Goal: Information Seeking & Learning: Learn about a topic

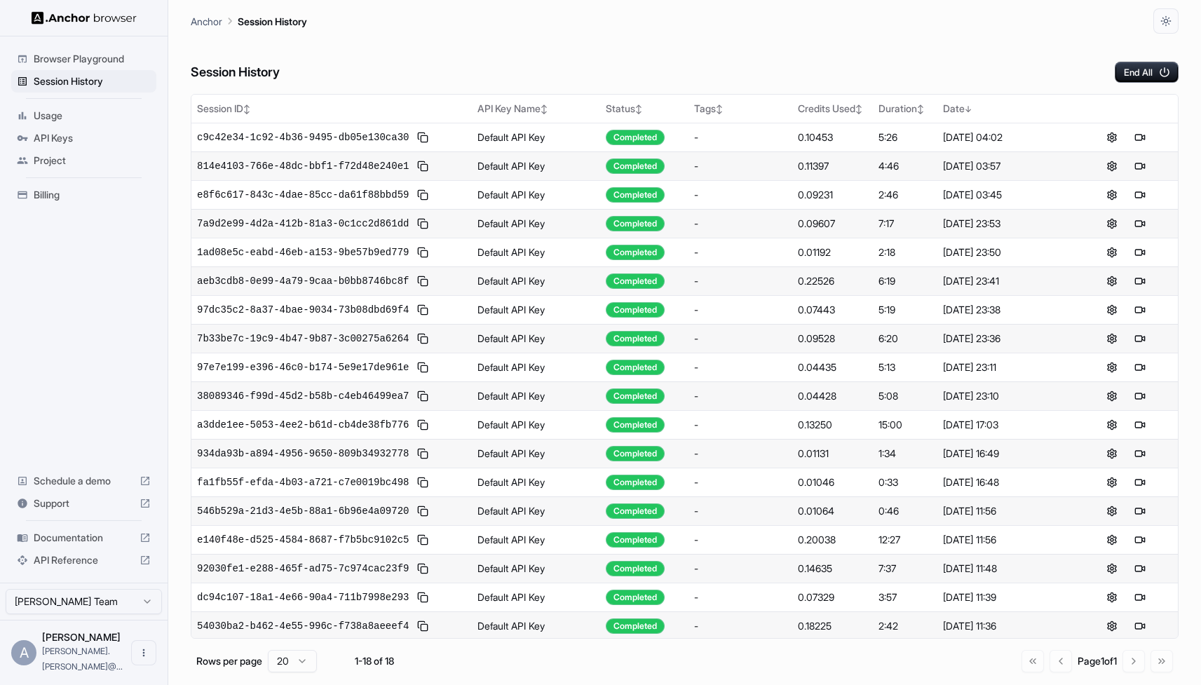
click at [93, 545] on span "Documentation" at bounding box center [84, 538] width 100 height 14
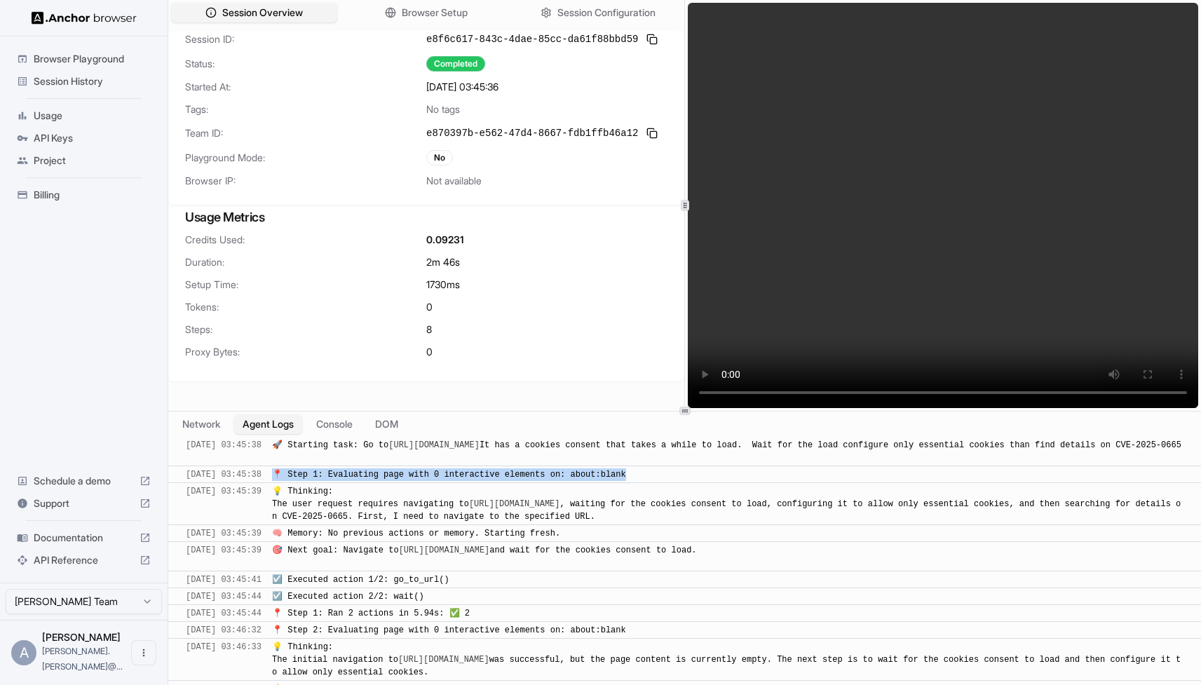
click at [88, 79] on span "Session History" at bounding box center [92, 81] width 117 height 14
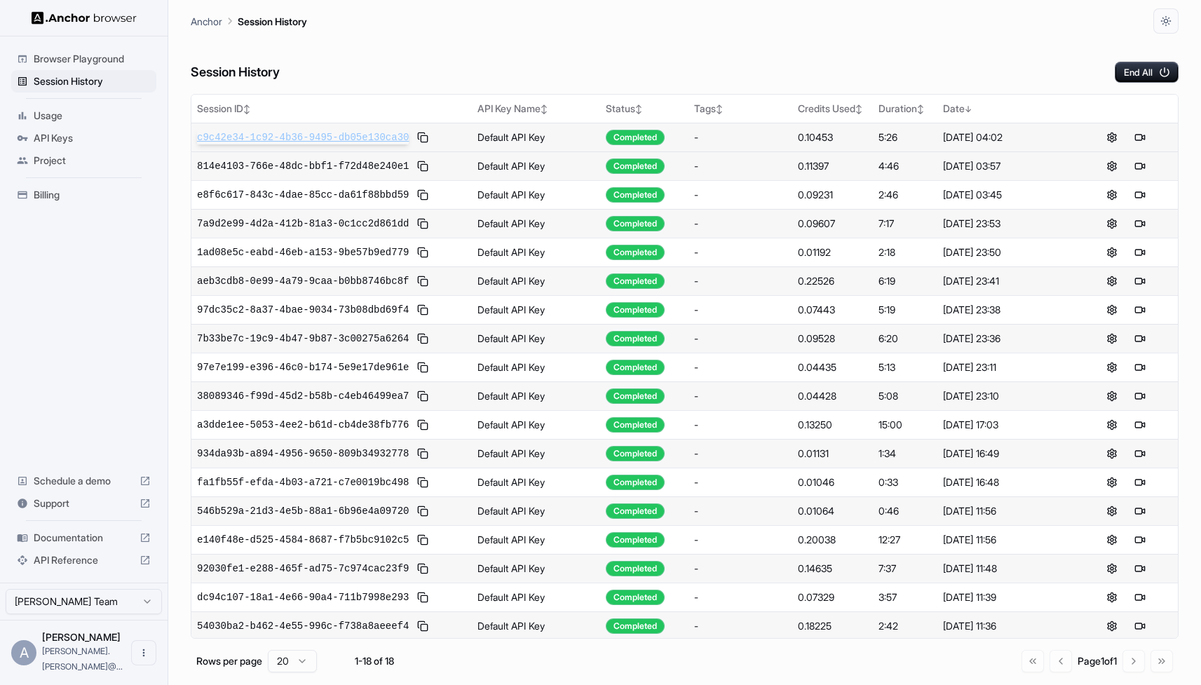
click at [306, 140] on span "c9c42e34-1c92-4b36-9495-db05e130ca30" at bounding box center [303, 137] width 212 height 14
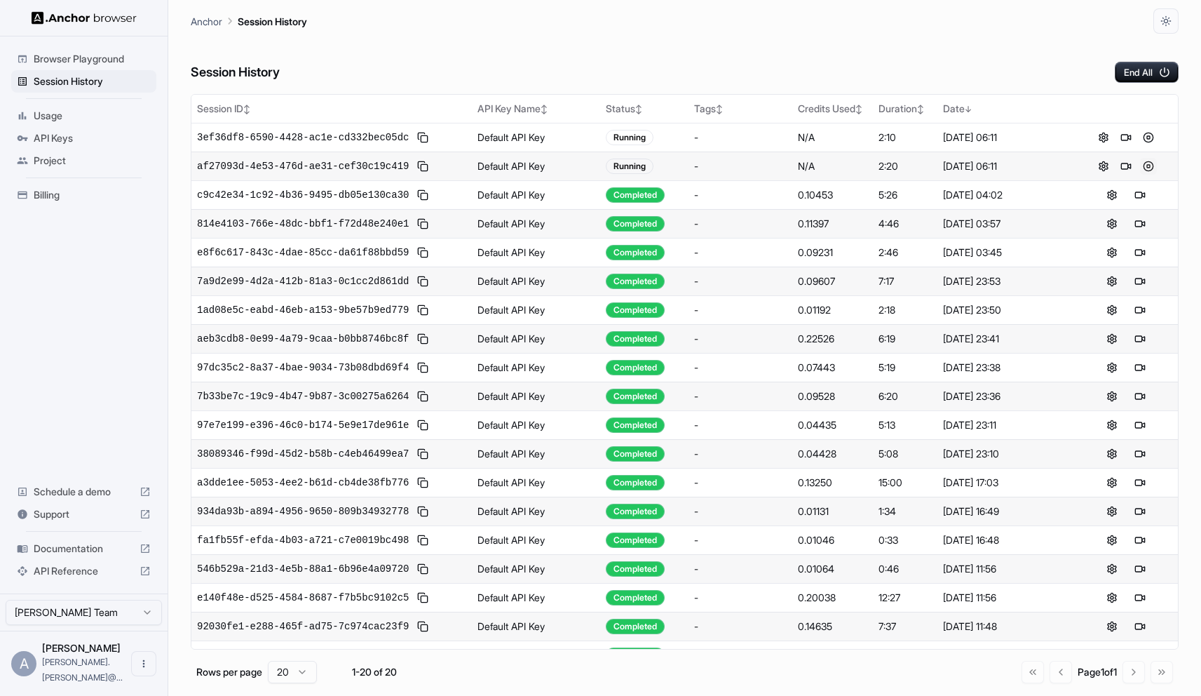
click at [1149, 165] on button at bounding box center [1148, 166] width 17 height 17
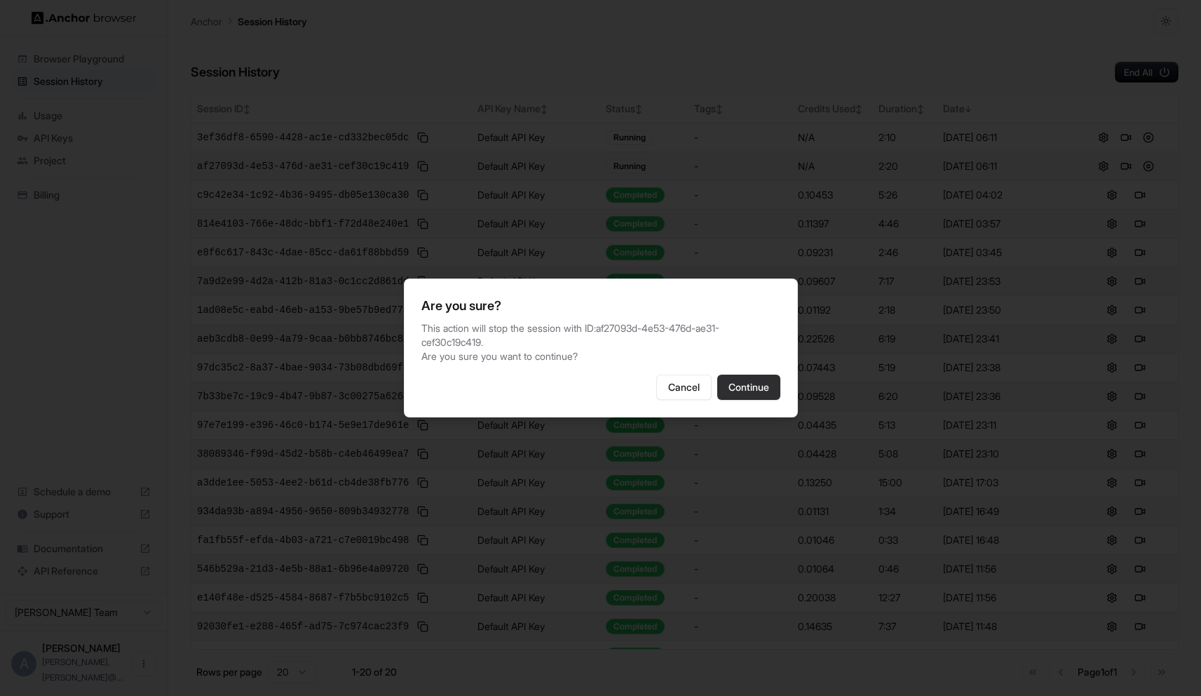
click at [748, 382] on button "Continue" at bounding box center [748, 386] width 63 height 25
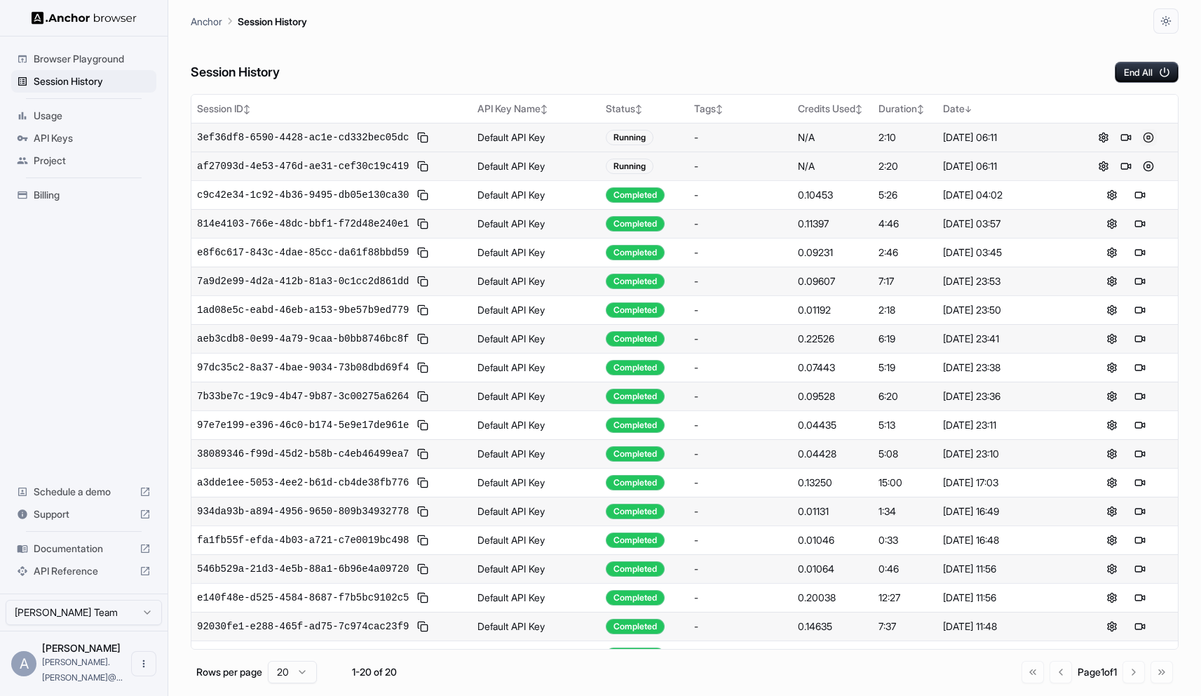
click at [1152, 137] on button at bounding box center [1148, 137] width 17 height 17
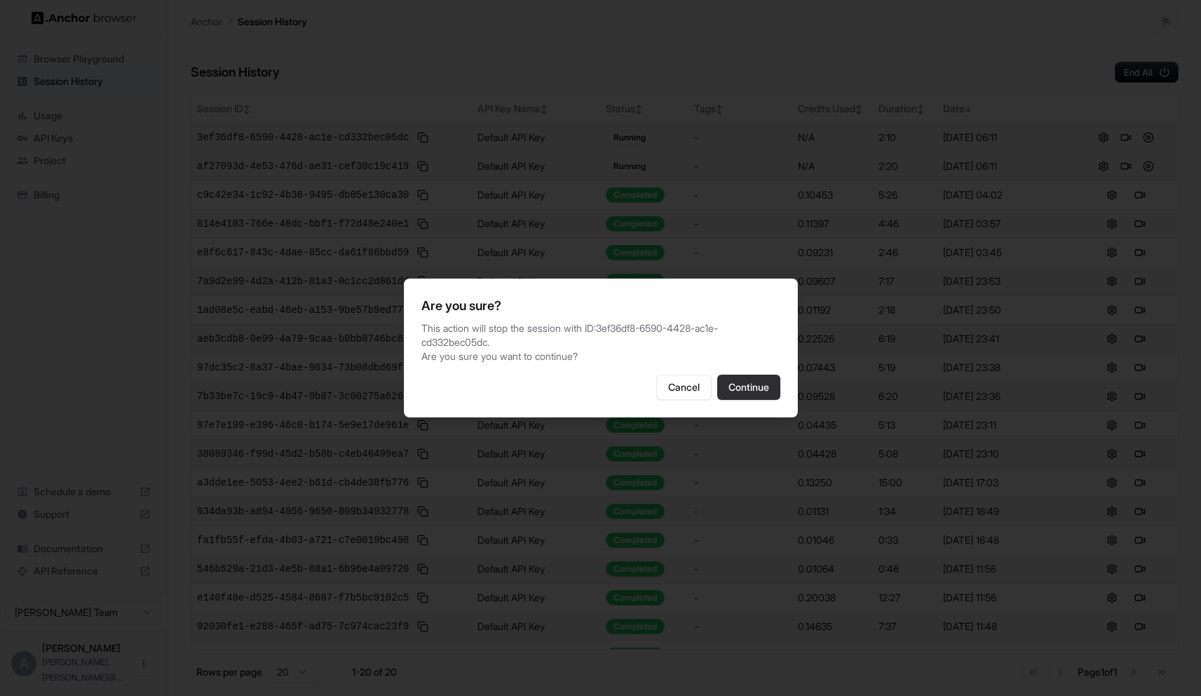
click at [745, 379] on button "Continue" at bounding box center [748, 386] width 63 height 25
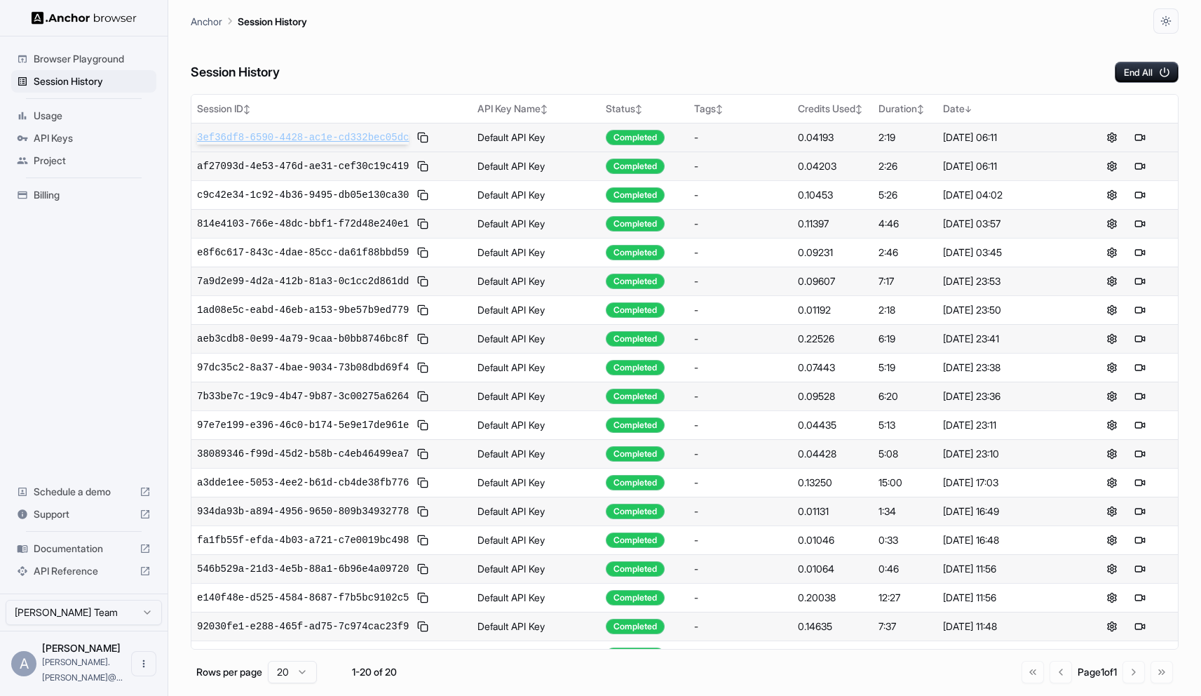
click at [250, 137] on span "3ef36df8-6590-4428-ac1e-cd332bec05dc" at bounding box center [303, 137] width 212 height 14
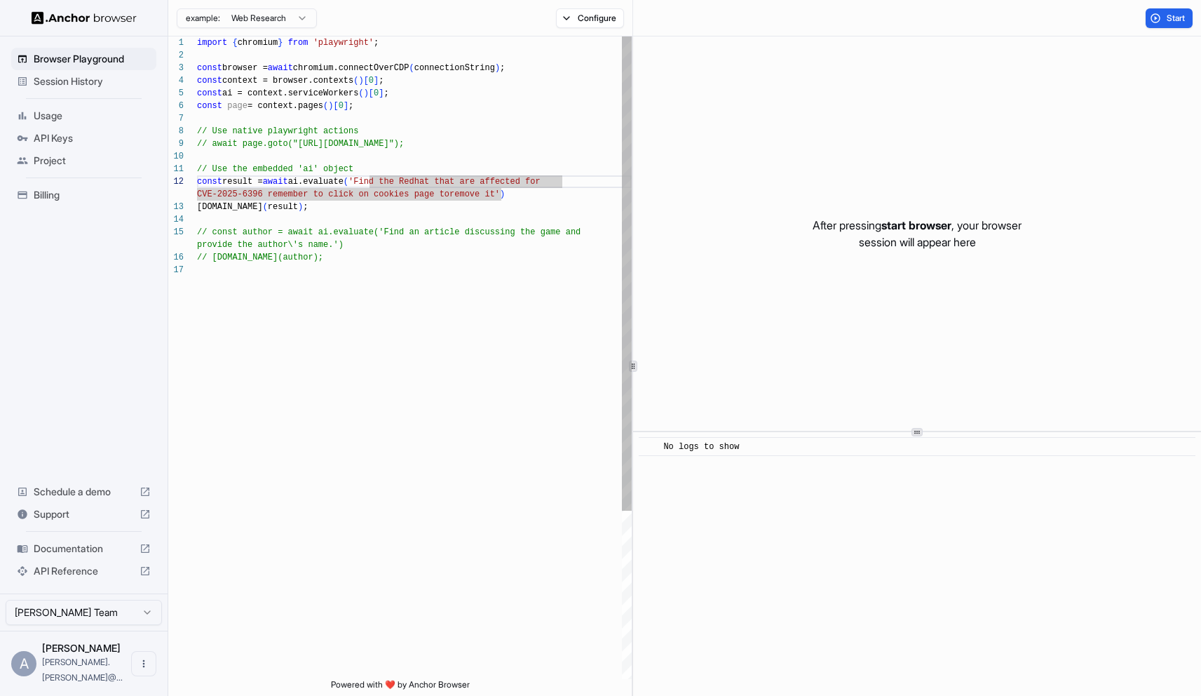
scroll to position [13, 0]
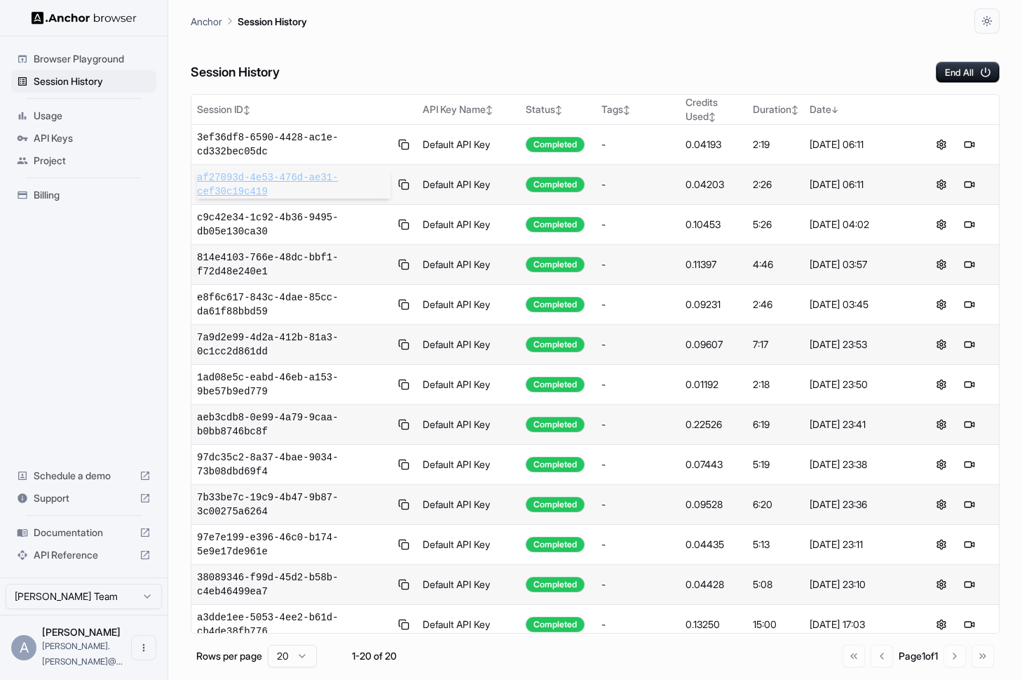
click at [266, 182] on span "af27093d-4e53-476d-ae31-cef30c19c419" at bounding box center [294, 184] width 194 height 28
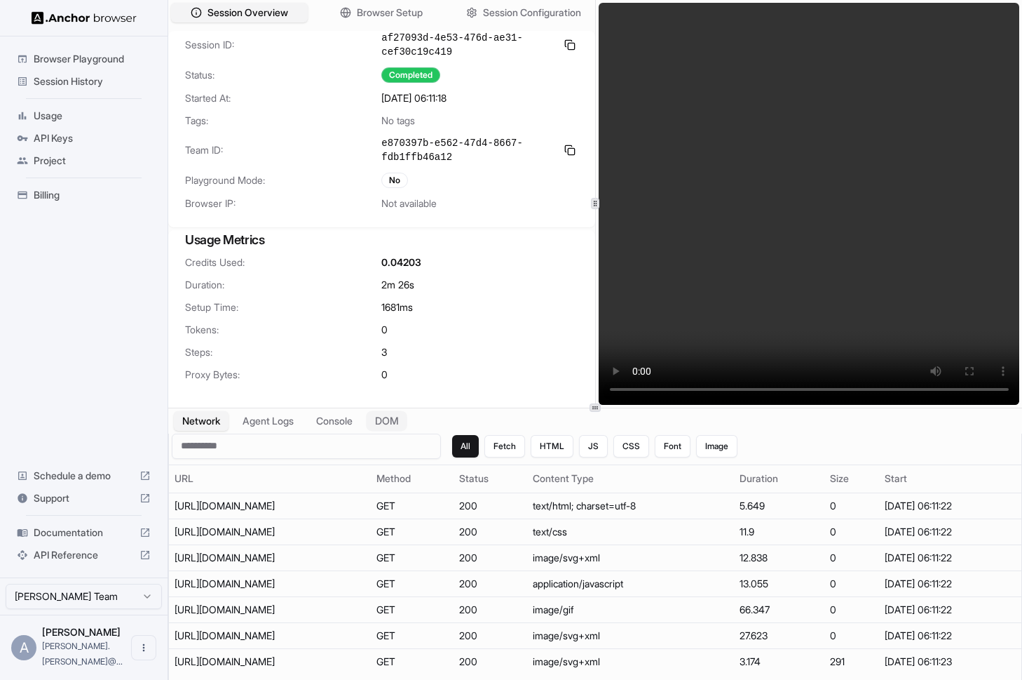
click at [407, 422] on button "DOM" at bounding box center [386, 420] width 41 height 20
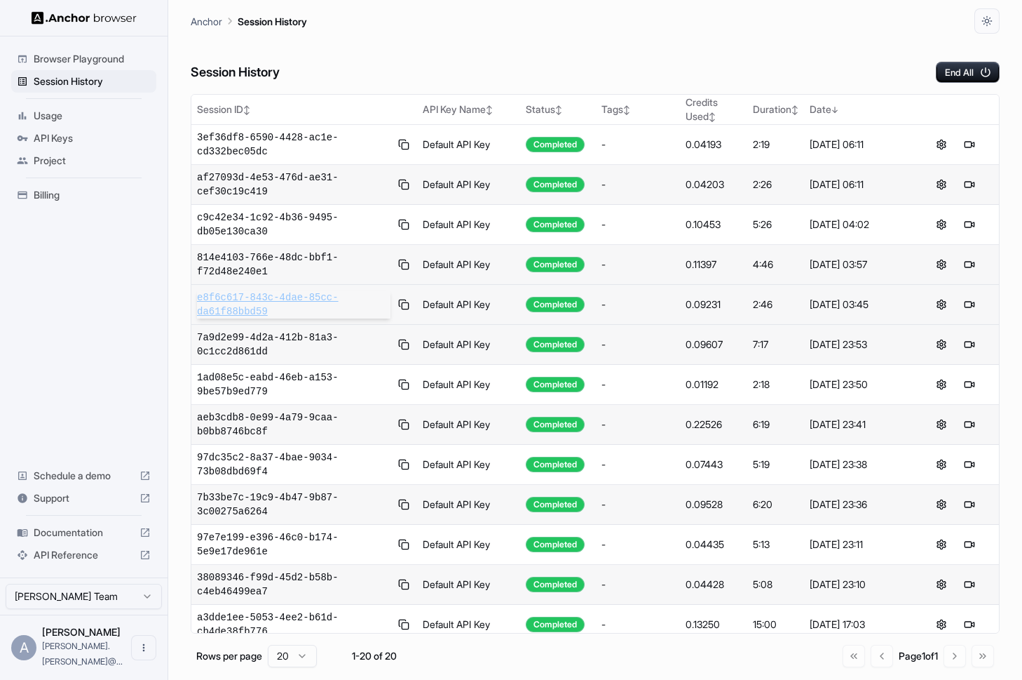
click at [232, 303] on span "e8f6c617-843c-4dae-85cc-da61f88bbd59" at bounding box center [294, 304] width 194 height 28
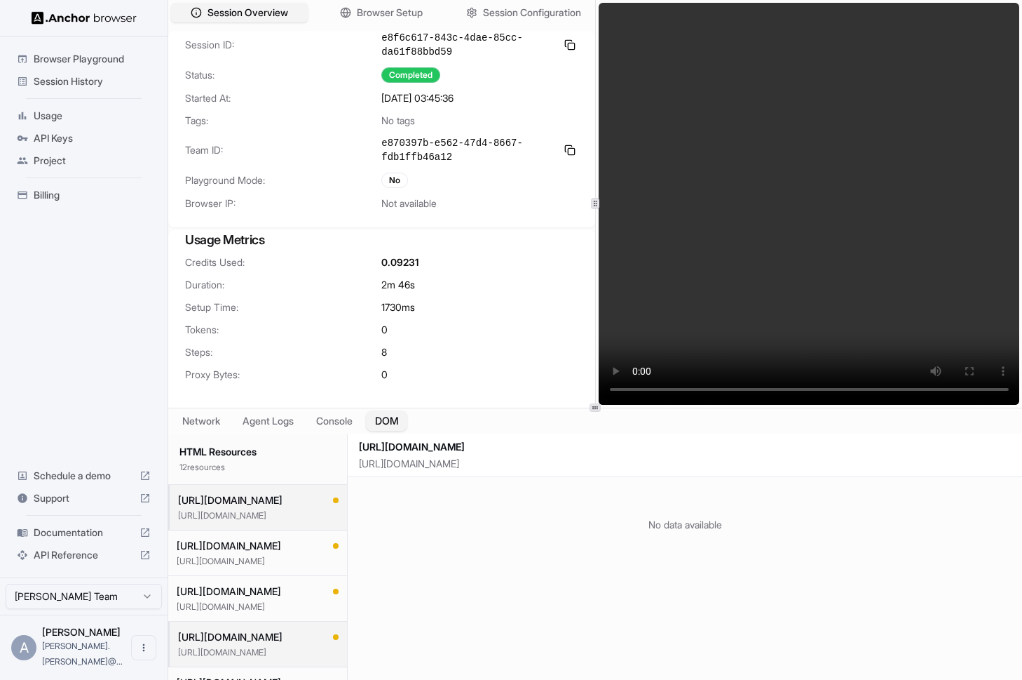
click at [396, 423] on button "DOM" at bounding box center [386, 420] width 41 height 20
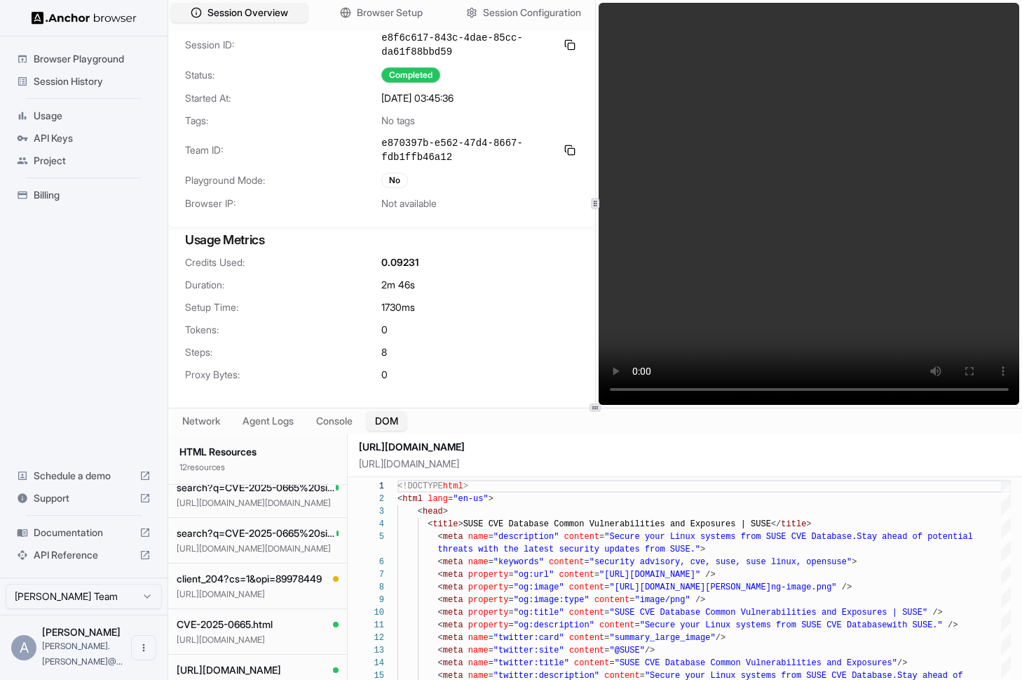
scroll to position [327, 0]
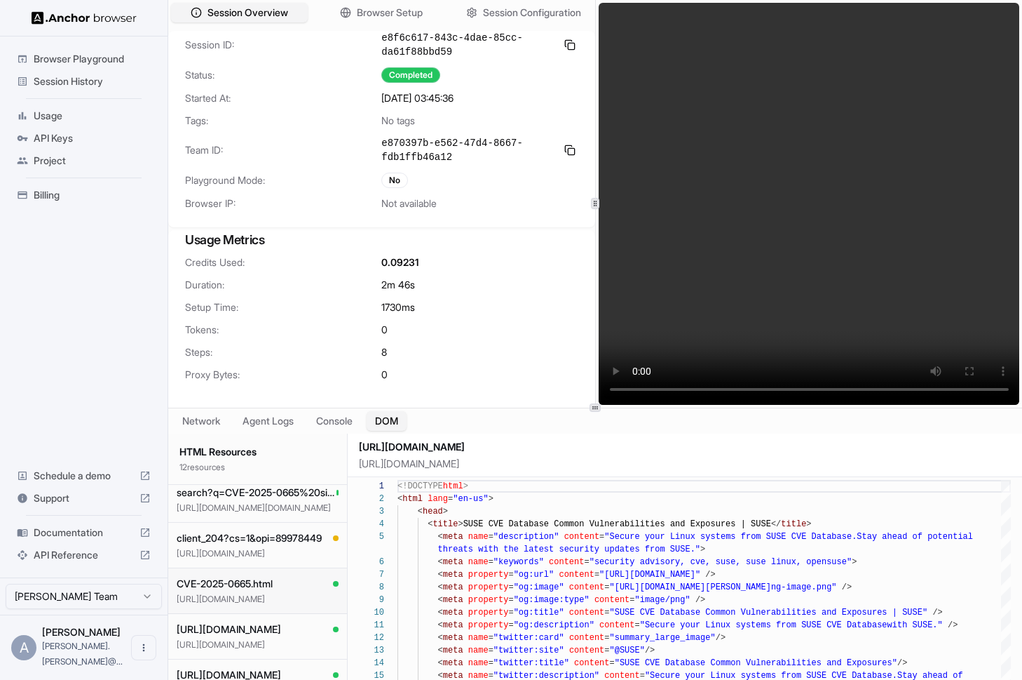
click at [267, 593] on button "CVE-2025-0665.html [URL][DOMAIN_NAME]" at bounding box center [257, 591] width 179 height 46
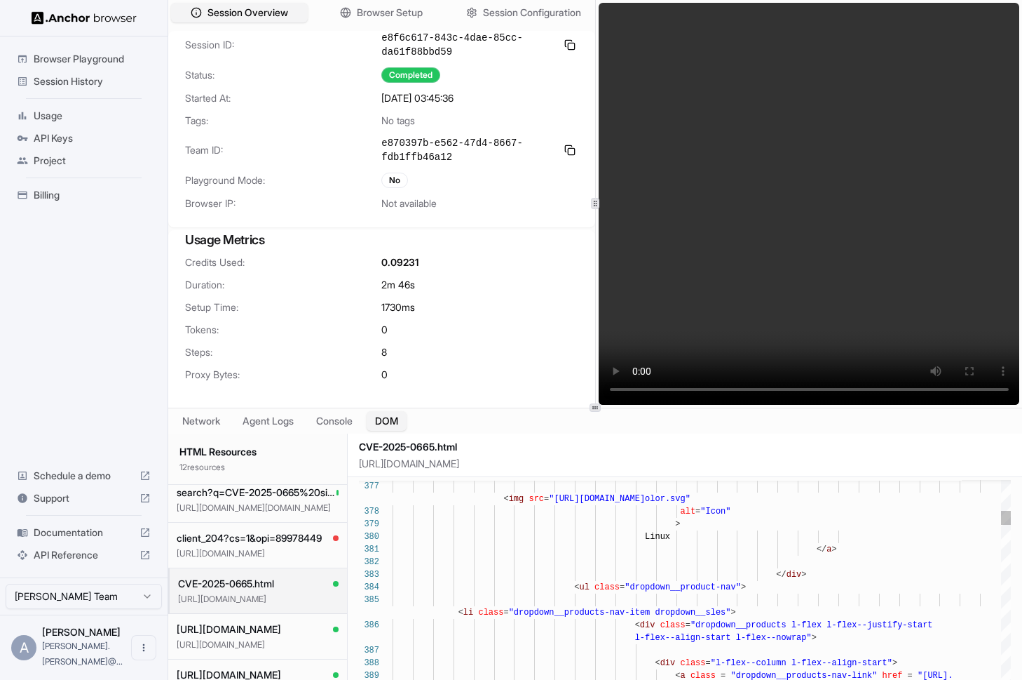
scroll to position [0, 0]
type textarea "**********"
